Goal: Task Accomplishment & Management: Use online tool/utility

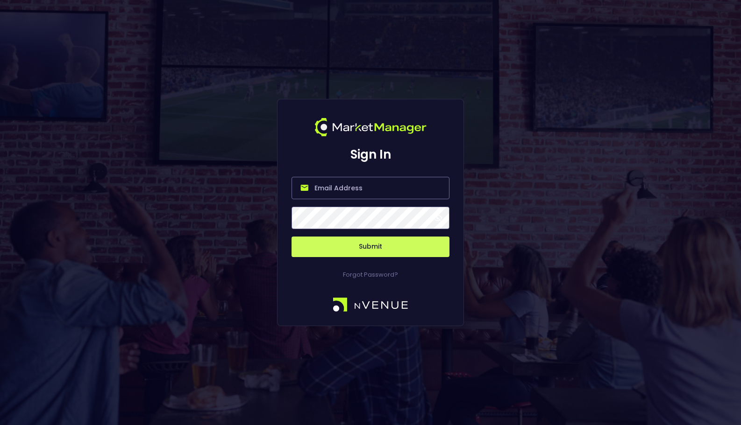
type input "[EMAIL_ADDRESS][DOMAIN_NAME]"
click at [360, 250] on button "Submit" at bounding box center [370, 247] width 158 height 21
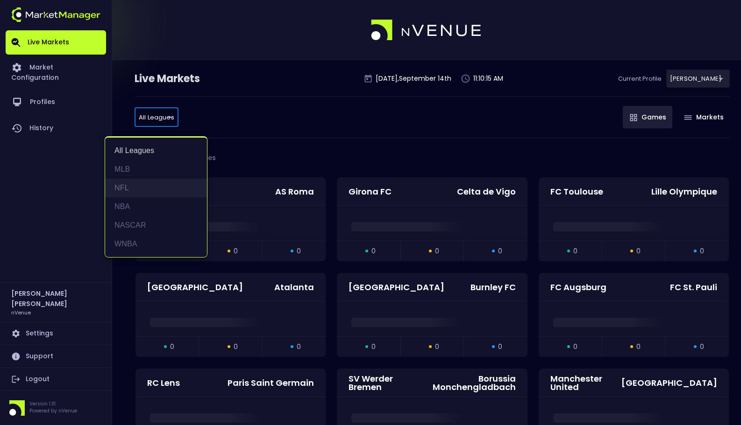
click at [155, 183] on li "NFL" at bounding box center [156, 188] width 102 height 19
type input "NFL"
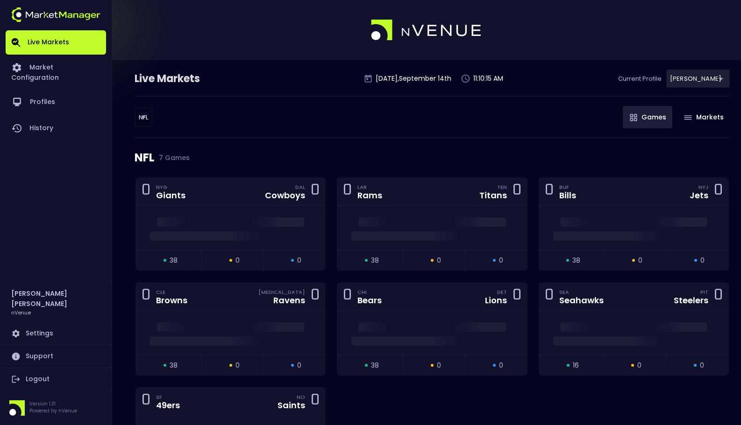
click at [306, 127] on div "NFL NFL ​ Games Markets" at bounding box center [431, 117] width 595 height 42
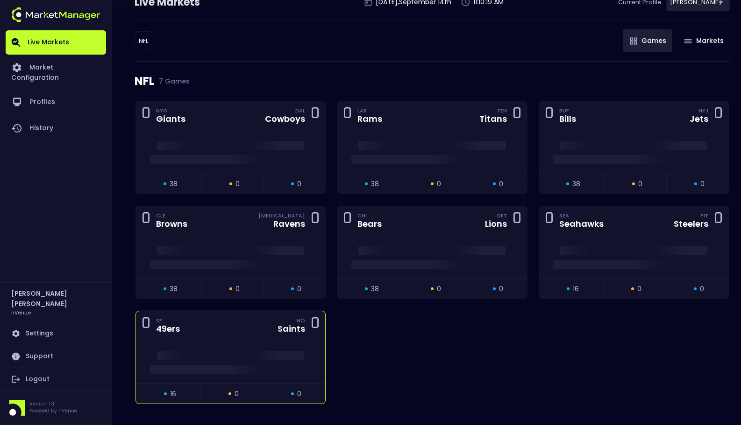
scroll to position [103, 0]
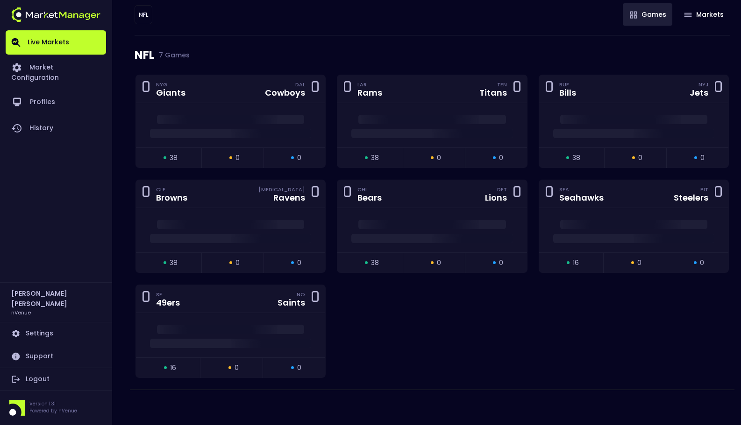
click at [468, 325] on div "0 NYG Giants DAL Cowboys 0 open 38 suspended 0 closed 0 0 LAR Rams TEN Titans 0…" at bounding box center [432, 232] width 604 height 315
click at [396, 365] on div "0 NYG Giants DAL Cowboys 0 open 38 suspended 0 closed 0 0 LAR Rams TEN Titans 0…" at bounding box center [432, 232] width 604 height 315
click at [42, 376] on link "Logout" at bounding box center [56, 379] width 100 height 22
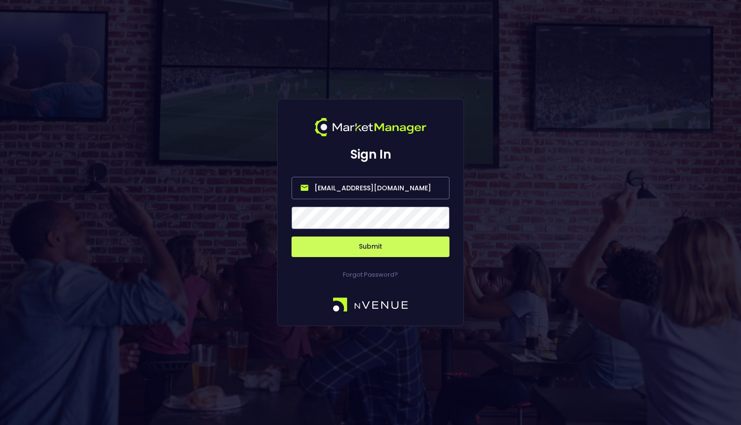
click at [407, 191] on input "[EMAIL_ADDRESS][DOMAIN_NAME]" at bounding box center [370, 188] width 158 height 22
type input "[EMAIL_ADDRESS][DOMAIN_NAME]"
click at [368, 245] on button "Submit" at bounding box center [370, 247] width 158 height 21
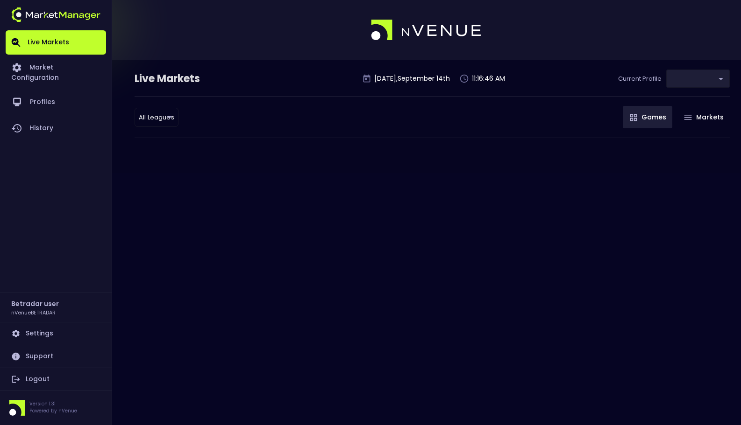
type input "2aa9daef-f03c-4b05-aaf3-b77c512ca207"
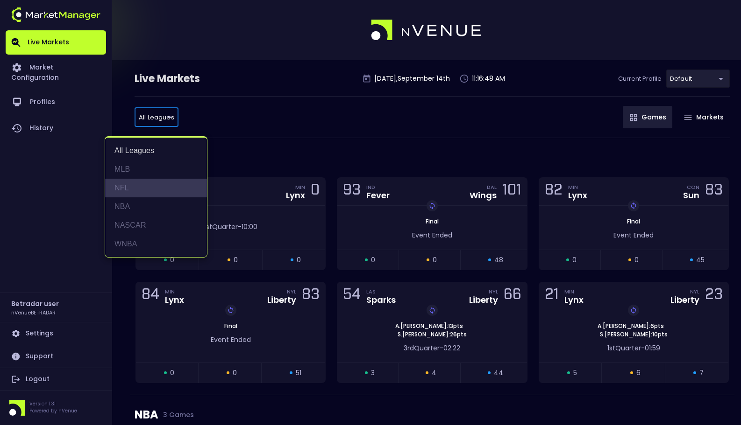
click at [147, 193] on li "NFL" at bounding box center [156, 188] width 102 height 19
type input "NFL"
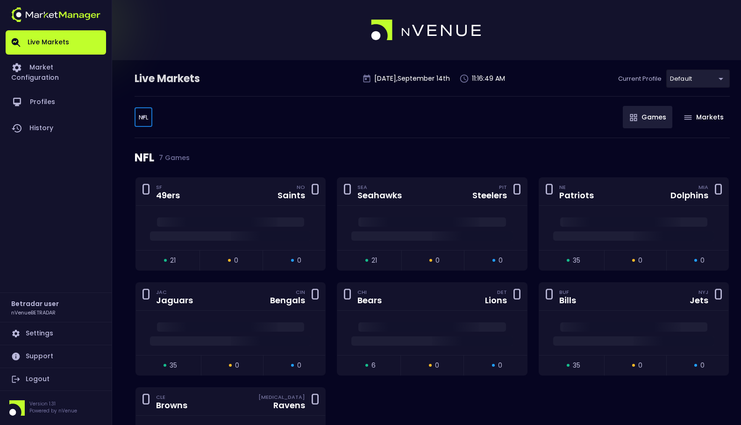
click at [280, 137] on div "NFL NFL ​ Games Markets" at bounding box center [431, 117] width 595 height 42
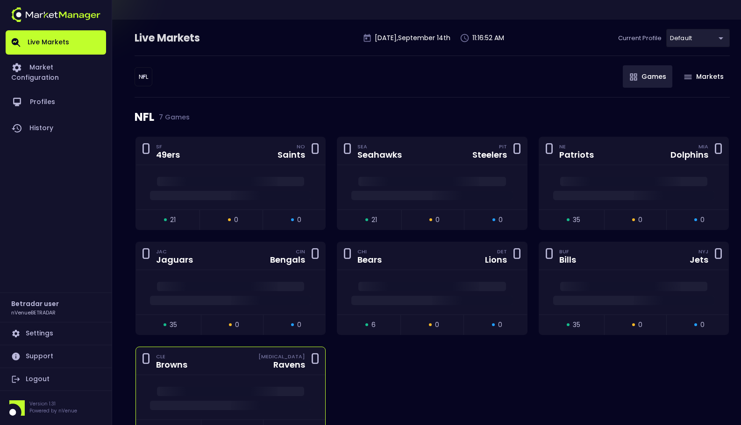
scroll to position [85, 0]
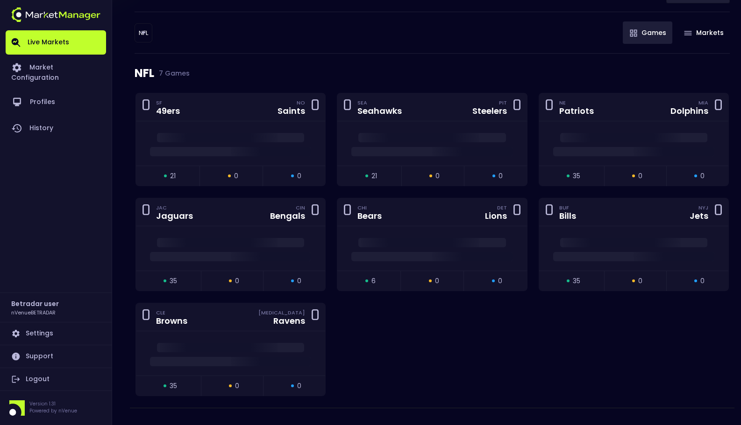
click at [394, 338] on div "0 SF 49ers NO Saints 0 open 21 suspended 0 closed 0 0 SEA Seahawks PIT Steelers…" at bounding box center [432, 250] width 604 height 315
click at [353, 36] on div "NFL NFL ​ Games Markets" at bounding box center [431, 33] width 595 height 42
click at [40, 380] on link "Logout" at bounding box center [56, 379] width 100 height 22
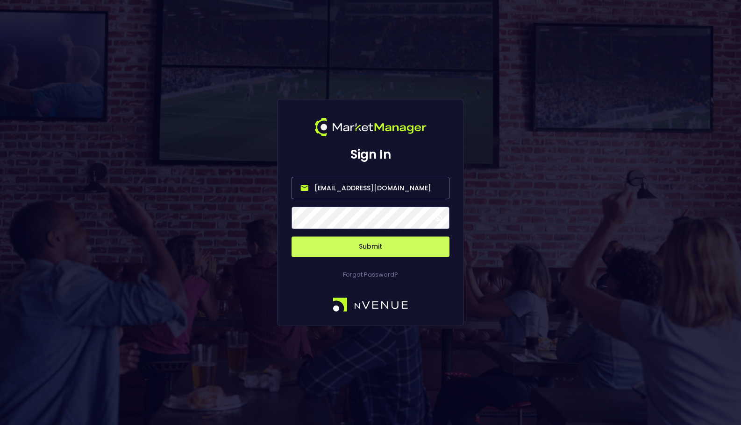
click at [384, 188] on input "[EMAIL_ADDRESS][DOMAIN_NAME]" at bounding box center [370, 188] width 158 height 22
type input "[EMAIL_ADDRESS][DOMAIN_NAME]"
click at [355, 243] on button "Submit" at bounding box center [370, 247] width 158 height 21
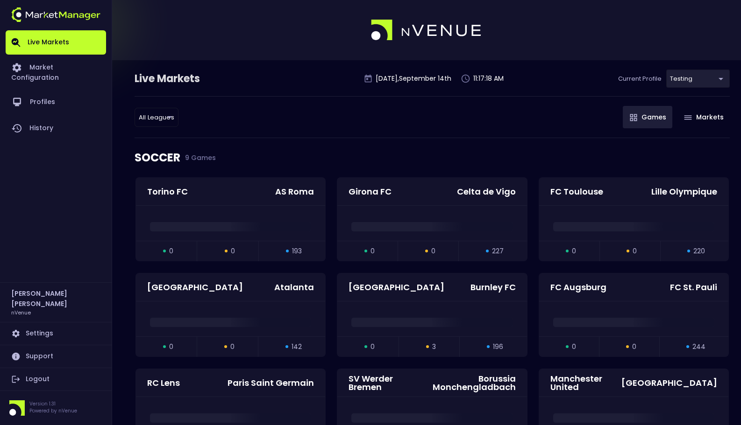
click at [410, 119] on div "All Leagues all leagues ​ Games Markets" at bounding box center [431, 117] width 595 height 42
click at [709, 88] on div "Live Markets [DATE] 11:17:20 AM Current Profile testing d66ee90f-df8e-430e-a05c…" at bounding box center [431, 83] width 595 height 27
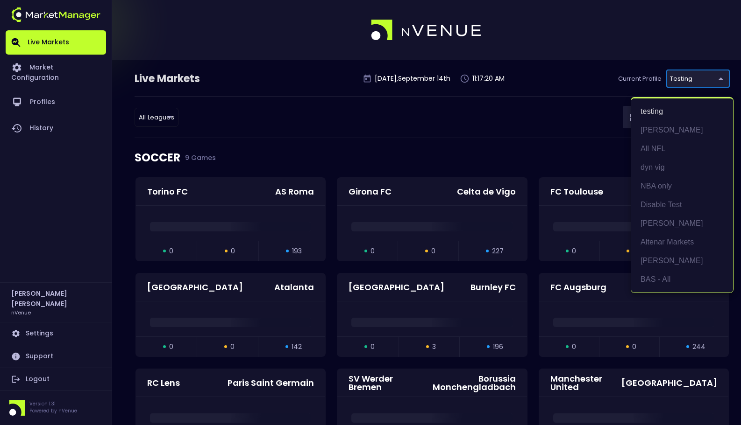
click at [657, 230] on li "[PERSON_NAME]" at bounding box center [682, 223] width 102 height 19
type input "0a763355-b225-40e6-8c79-2dda4ec7b2cf"
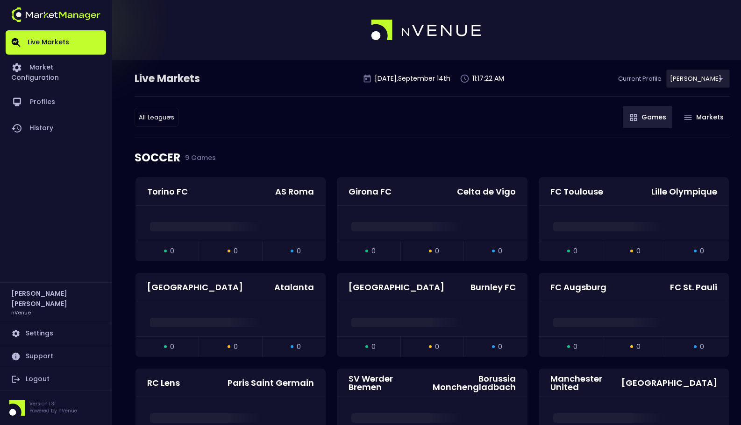
click at [468, 154] on div "SOCCER 9 Games" at bounding box center [431, 157] width 595 height 39
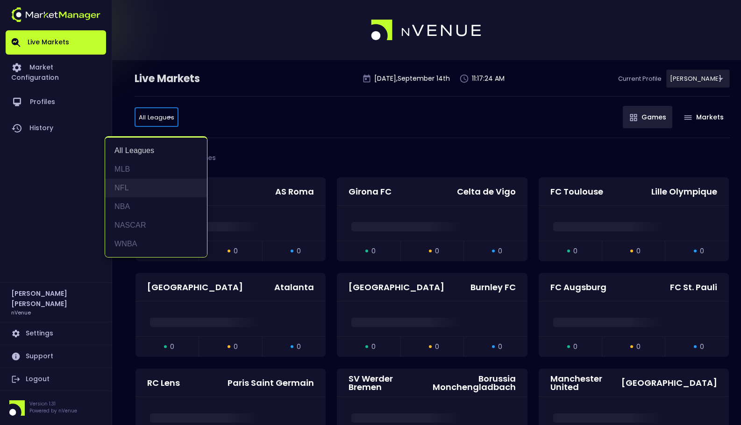
click at [164, 186] on li "NFL" at bounding box center [156, 188] width 102 height 19
type input "NFL"
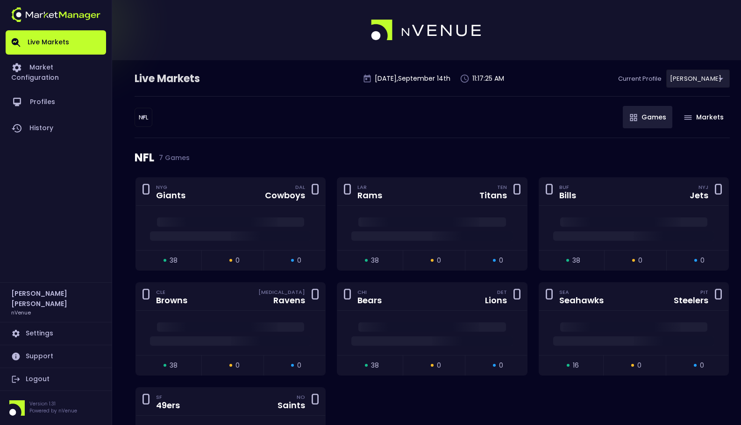
click at [329, 146] on div "NFL 7 Games" at bounding box center [431, 157] width 595 height 39
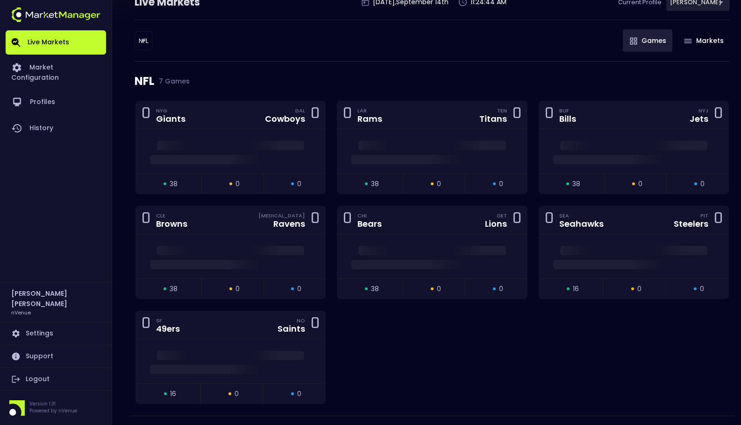
scroll to position [83, 0]
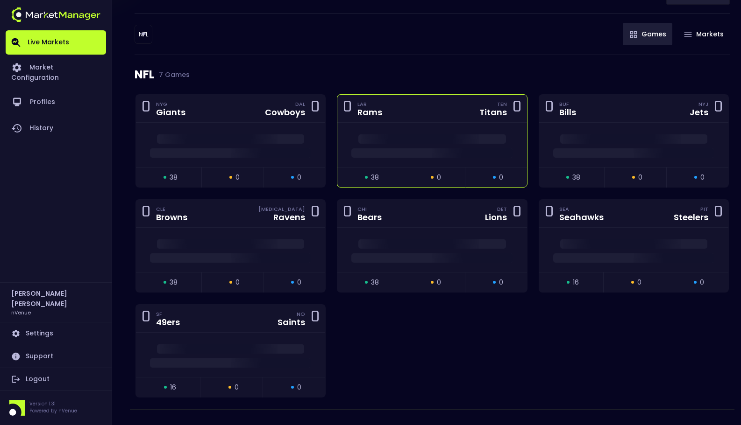
click at [345, 161] on div at bounding box center [431, 145] width 189 height 44
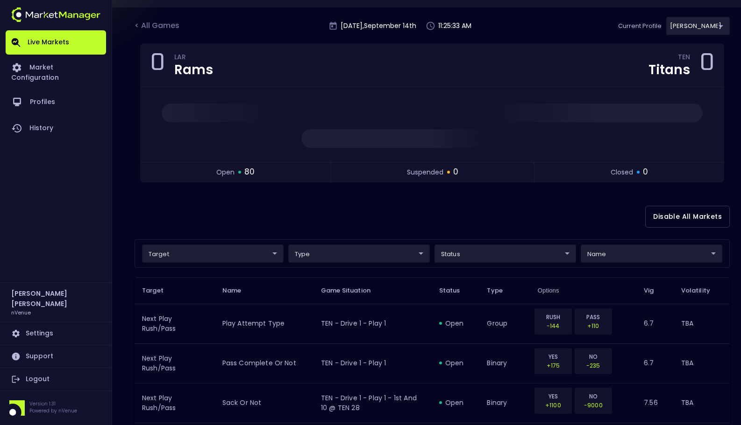
scroll to position [166, 0]
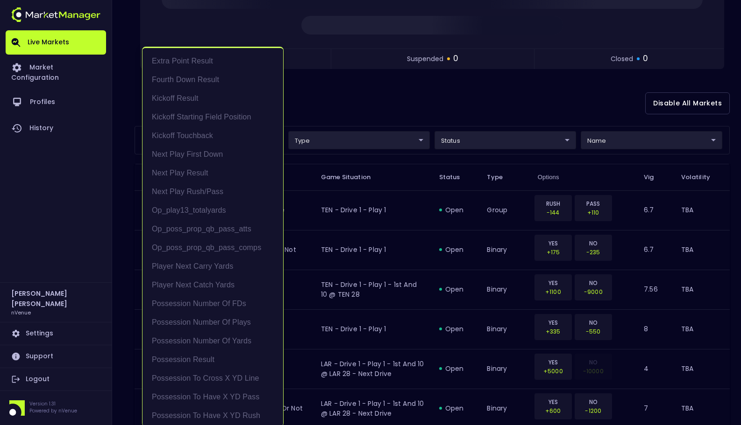
click at [405, 125] on div at bounding box center [370, 212] width 741 height 425
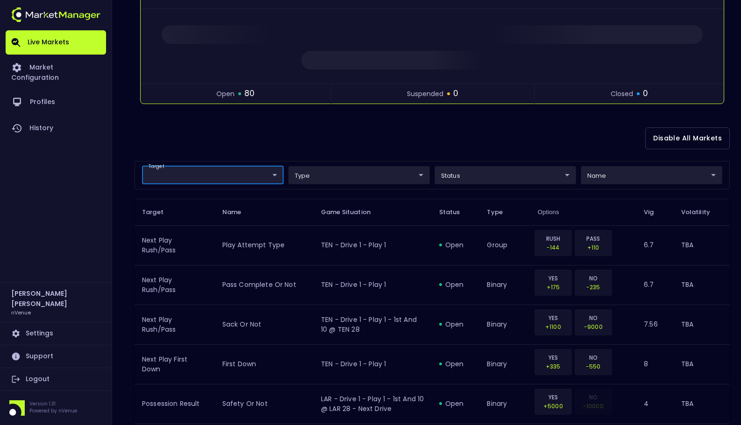
scroll to position [0, 0]
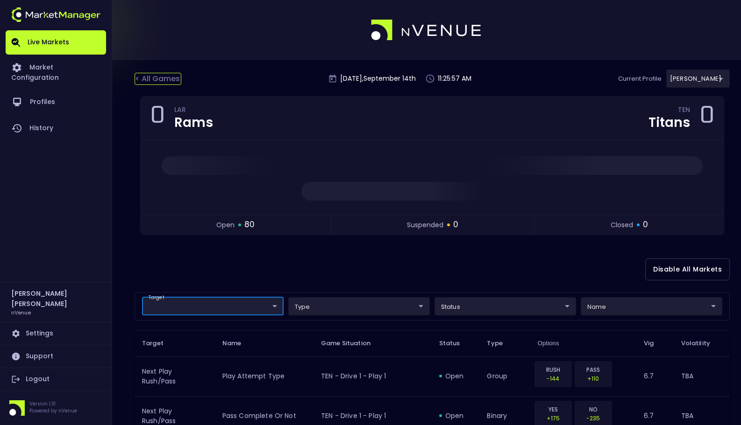
click at [146, 81] on div "< All Games" at bounding box center [157, 79] width 47 height 12
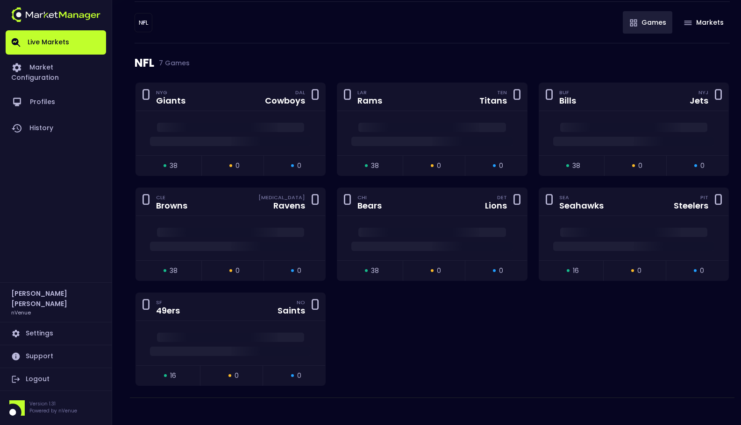
scroll to position [95, 0]
click at [439, 349] on div "0 NYG Giants DAL Cowboys 0 open 38 suspended 0 closed 0 0 LAR Rams TEN Titans 0…" at bounding box center [432, 239] width 604 height 315
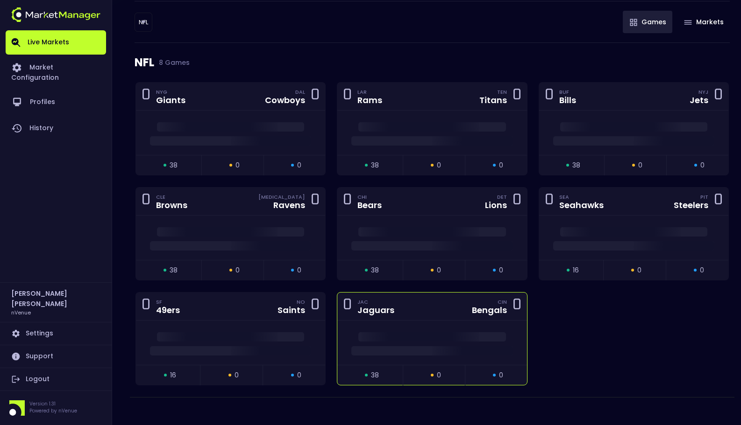
click at [406, 319] on div "0 JAC Jaguars CIN Bengals 0" at bounding box center [431, 307] width 189 height 28
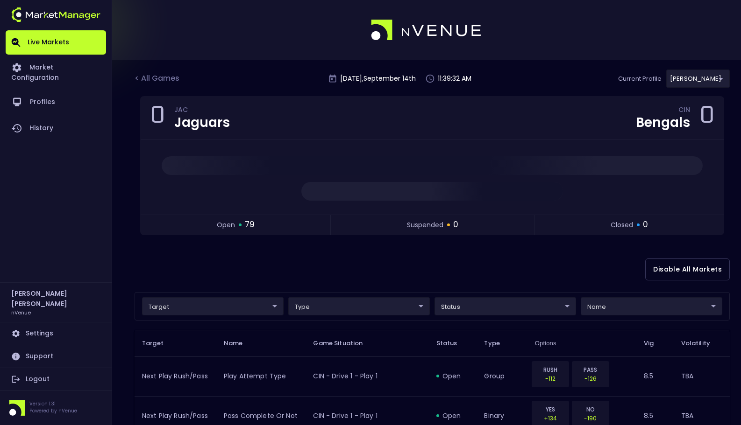
click at [394, 249] on div "Disable All Markets" at bounding box center [431, 269] width 595 height 45
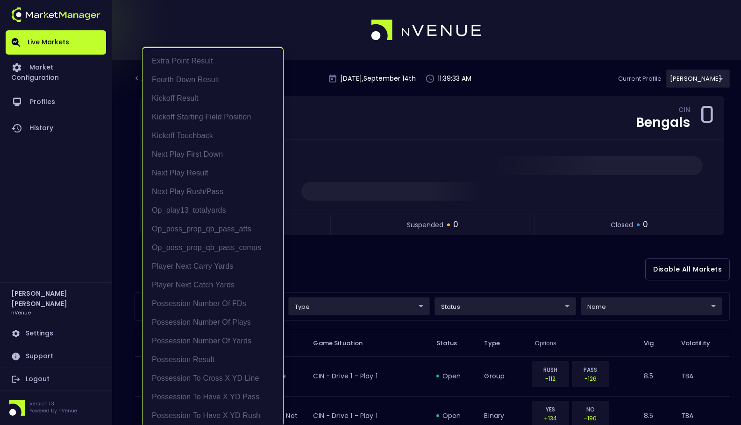
click at [218, 352] on li "Possession Result" at bounding box center [212, 360] width 141 height 19
type input "Possession Result"
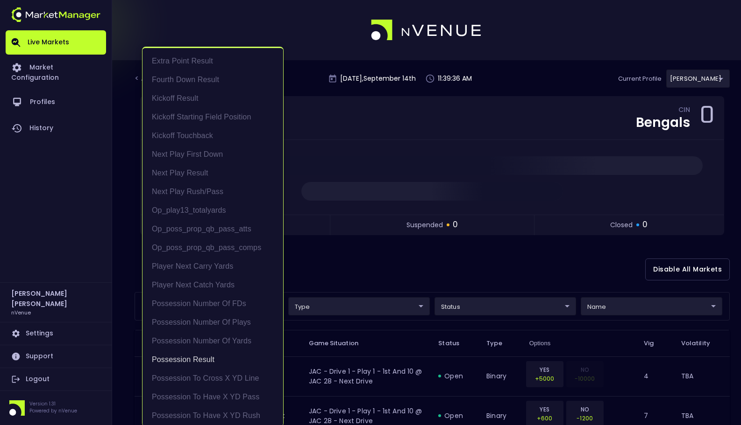
click at [390, 268] on div at bounding box center [370, 212] width 741 height 425
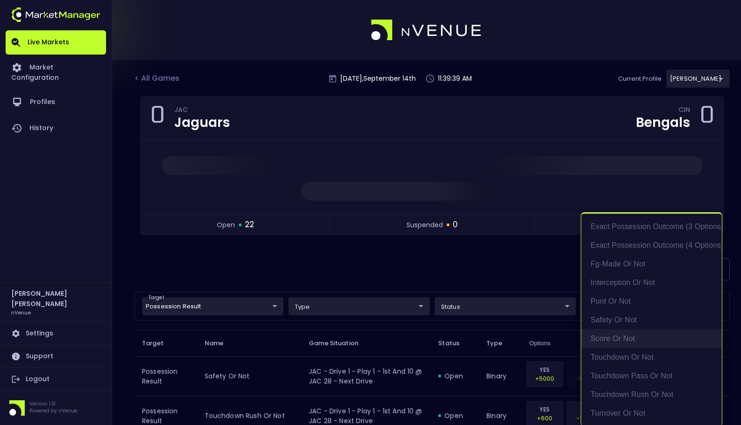
scroll to position [2, 0]
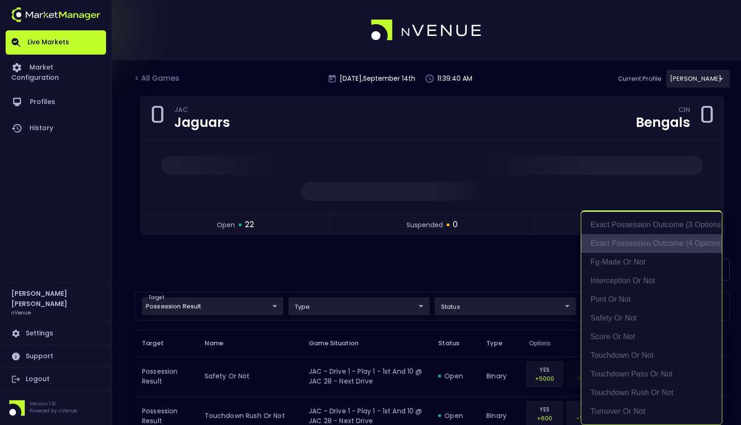
click at [676, 243] on li "exact possession outcome (4 options)" at bounding box center [651, 243] width 141 height 19
type input "exact possession outcome (4 options)"
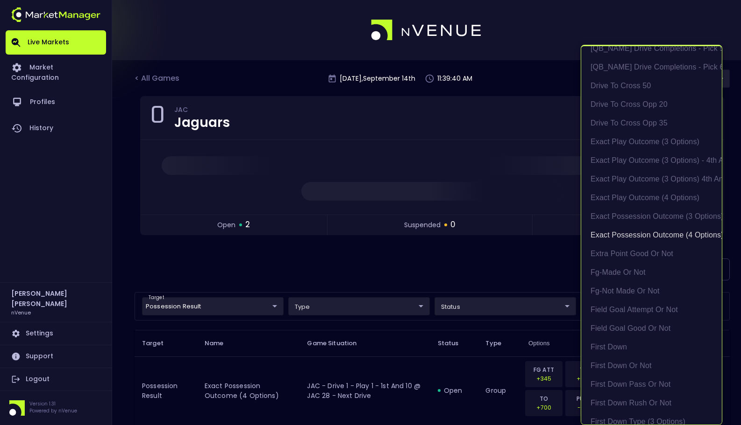
click at [515, 256] on div at bounding box center [370, 212] width 741 height 425
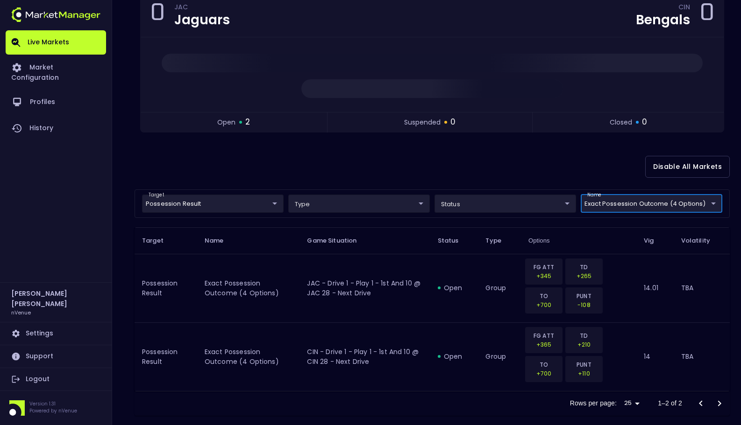
scroll to position [110, 0]
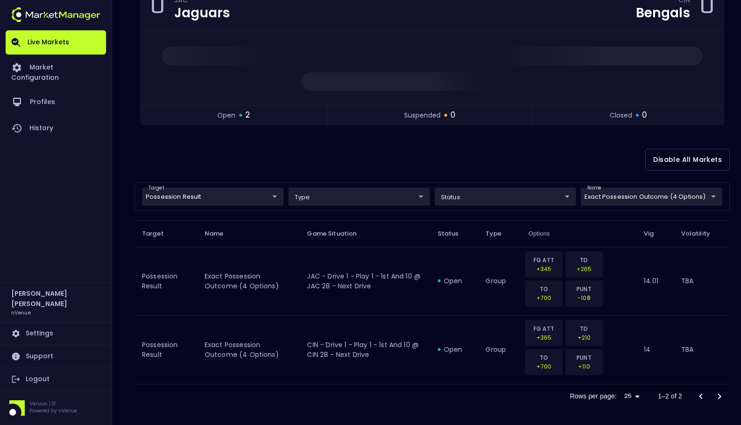
click at [503, 156] on div "Disable All Markets" at bounding box center [431, 159] width 595 height 45
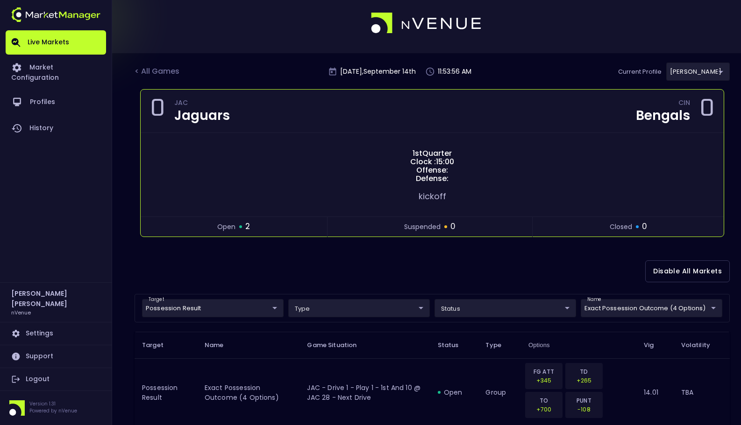
scroll to position [0, 0]
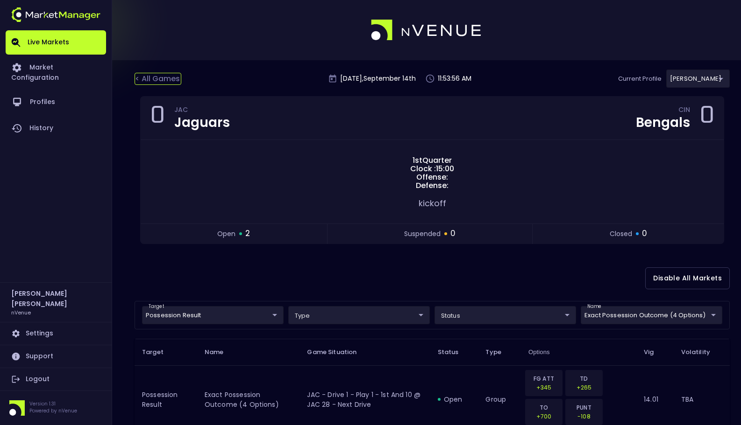
click at [160, 78] on div "< All Games" at bounding box center [157, 79] width 47 height 12
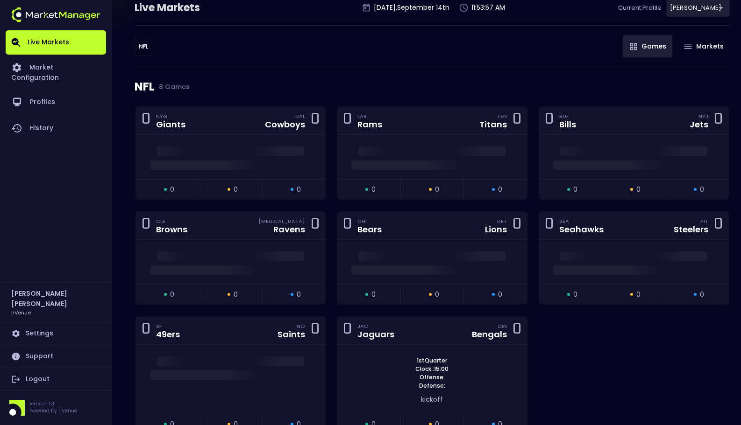
scroll to position [71, 0]
click at [396, 49] on div "NFL NFL ​ Games Markets" at bounding box center [431, 46] width 595 height 42
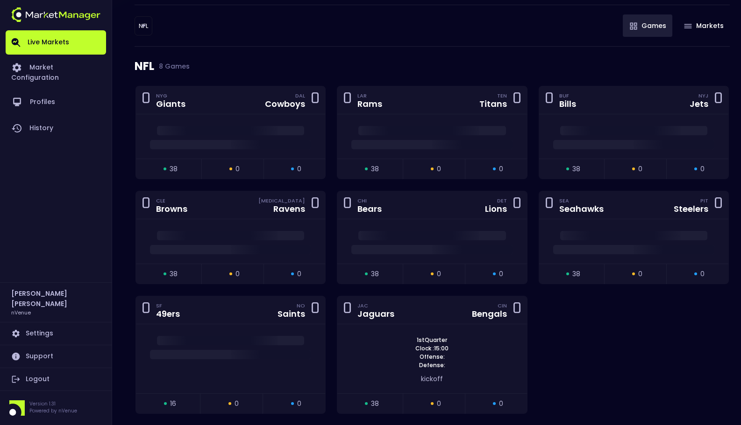
scroll to position [92, 0]
click at [610, 325] on div "0 NYG Giants DAL Cowboys 0 open 38 suspended 0 closed 0 0 LAR Rams TEN Titans 0…" at bounding box center [432, 255] width 604 height 340
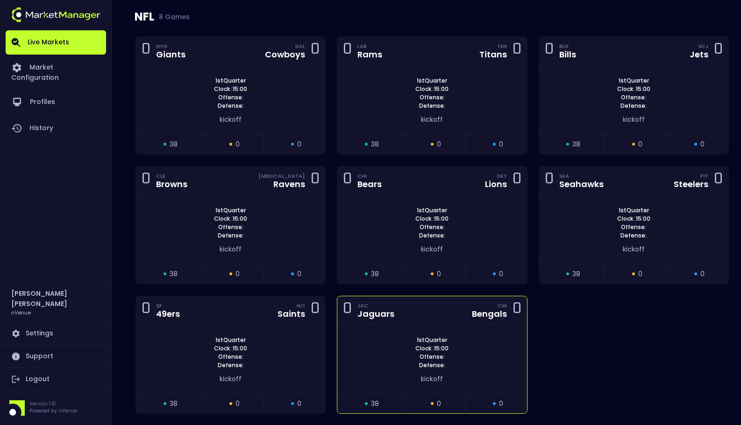
scroll to position [136, 0]
